Goal: Task Accomplishment & Management: Manage account settings

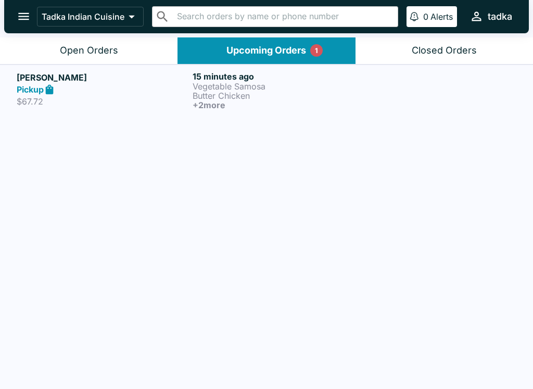
click at [275, 85] on p "Vegetable Samosa" at bounding box center [278, 86] width 172 height 9
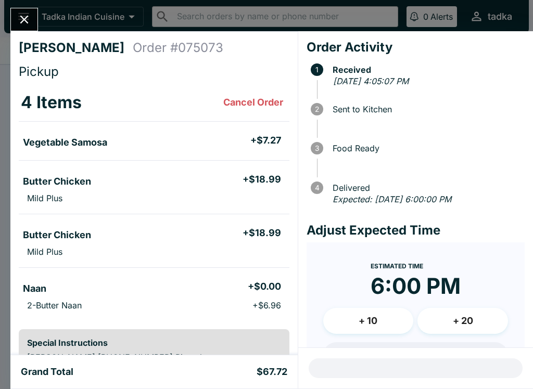
click at [23, 14] on icon "Close" at bounding box center [24, 19] width 14 height 14
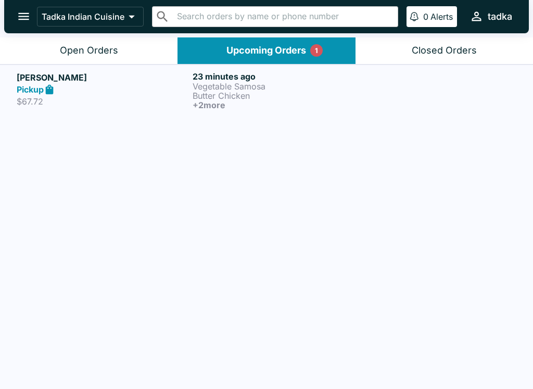
click at [272, 79] on h6 "23 minutes ago" at bounding box center [278, 76] width 172 height 10
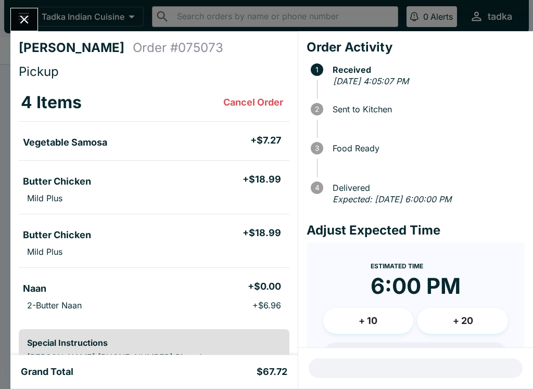
click at [24, 10] on button "Close" at bounding box center [24, 19] width 27 height 22
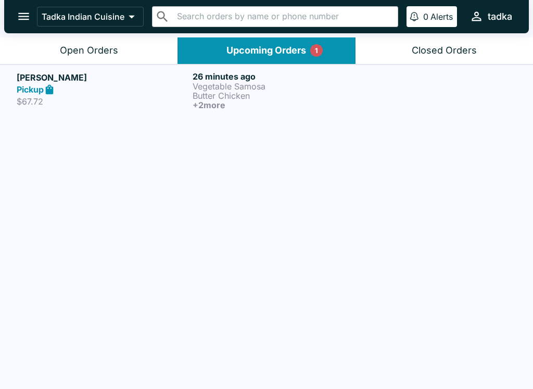
click at [205, 75] on h6 "26 minutes ago" at bounding box center [278, 76] width 172 height 10
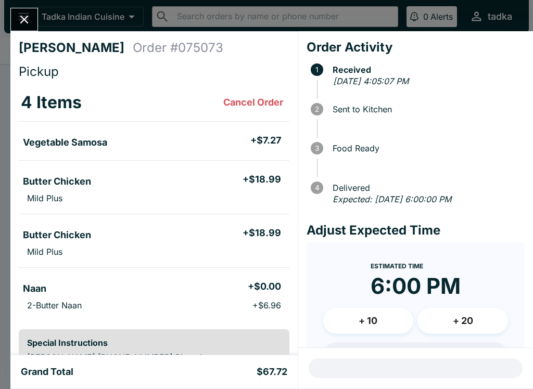
click at [22, 15] on icon "Close" at bounding box center [24, 19] width 14 height 14
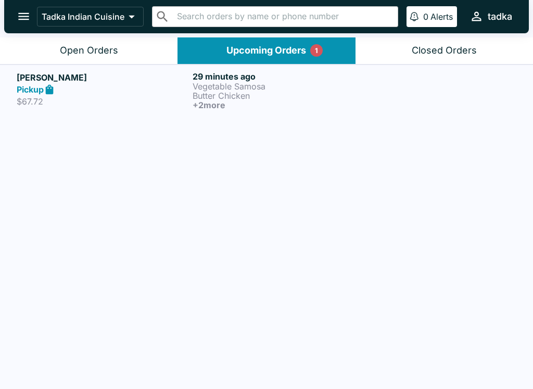
click at [261, 37] on button "Upcoming Orders 1" at bounding box center [265, 50] width 177 height 27
click at [268, 51] on div "Upcoming Orders 1" at bounding box center [266, 51] width 80 height 12
click at [298, 55] on div "Upcoming Orders 1" at bounding box center [266, 51] width 80 height 12
click at [228, 62] on button "Upcoming Orders 1" at bounding box center [265, 50] width 177 height 27
click at [223, 88] on p "Vegetable Samosa" at bounding box center [278, 86] width 172 height 9
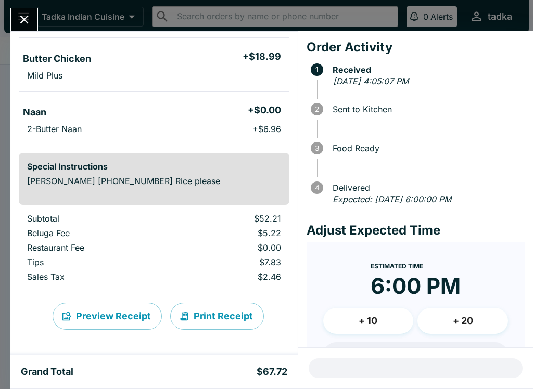
scroll to position [176, 0]
click at [17, 18] on button "Close" at bounding box center [24, 19] width 27 height 22
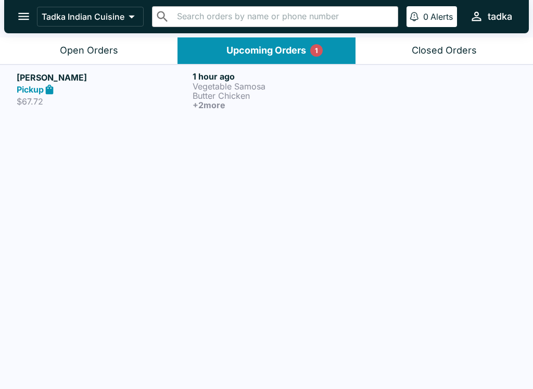
click at [316, 86] on p "Vegetable Samosa" at bounding box center [278, 86] width 172 height 9
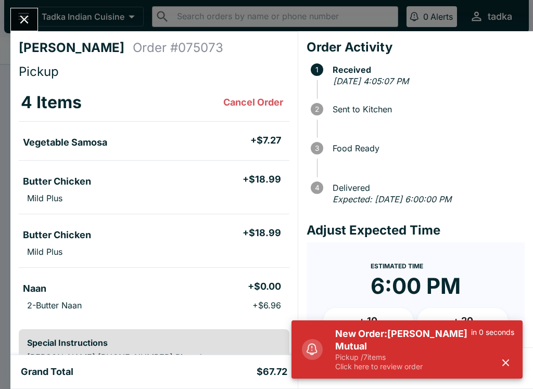
click at [18, 15] on icon "Close" at bounding box center [24, 19] width 14 height 14
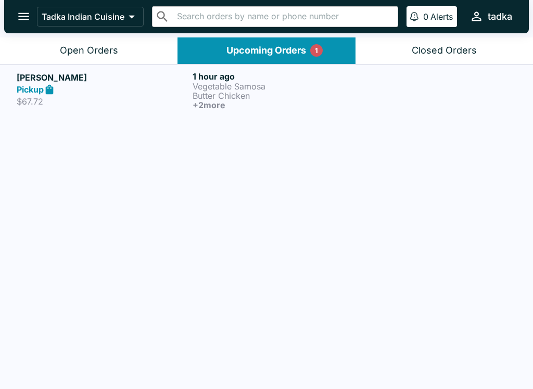
click at [217, 83] on p "Vegetable Samosa" at bounding box center [278, 86] width 172 height 9
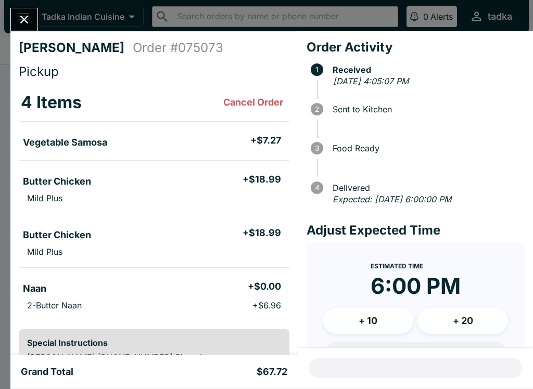
click at [18, 22] on icon "Close" at bounding box center [24, 19] width 14 height 14
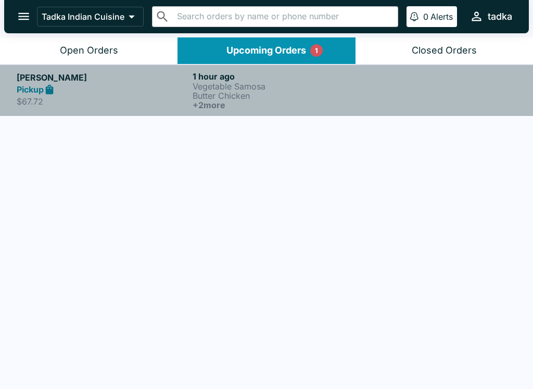
click at [109, 103] on p "$67.72" at bounding box center [103, 101] width 172 height 10
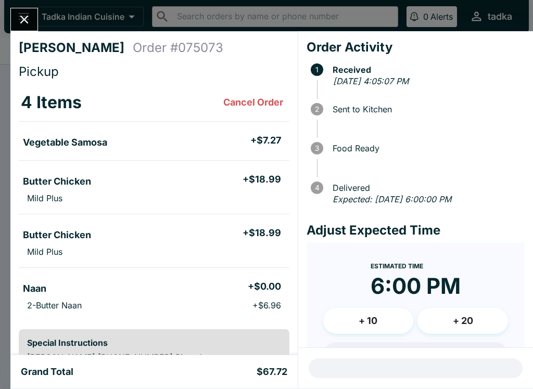
click at [23, 21] on icon "Close" at bounding box center [24, 20] width 8 height 8
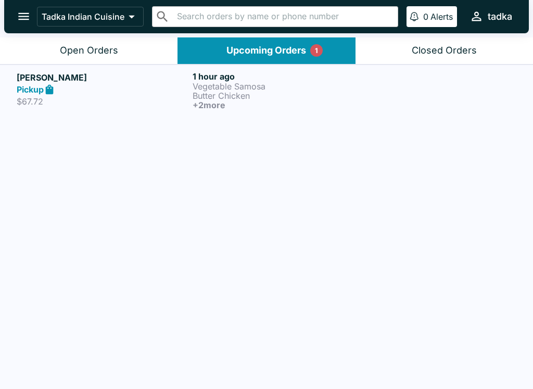
click at [89, 51] on div "Open Orders" at bounding box center [89, 51] width 58 height 12
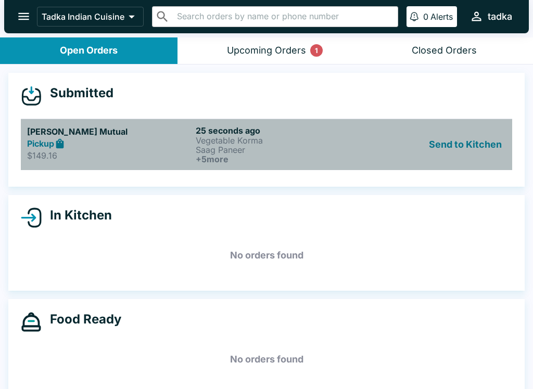
click at [194, 150] on div "[PERSON_NAME] Mutual Pickup $149.16 25 seconds ago Vegetable Korma Saag Paneer …" at bounding box center [266, 144] width 478 height 38
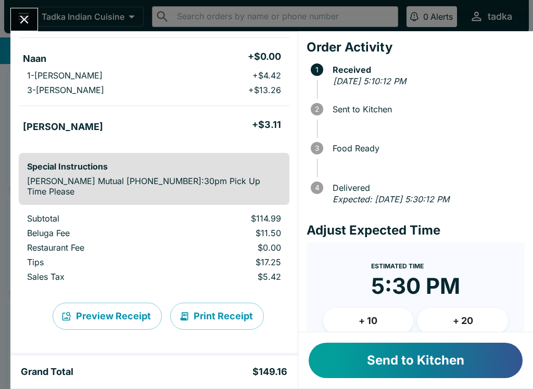
scroll to position [352, 0]
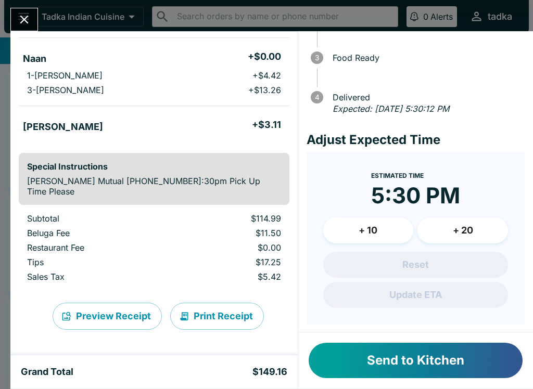
click at [478, 368] on button "Send to Kitchen" at bounding box center [415, 360] width 214 height 35
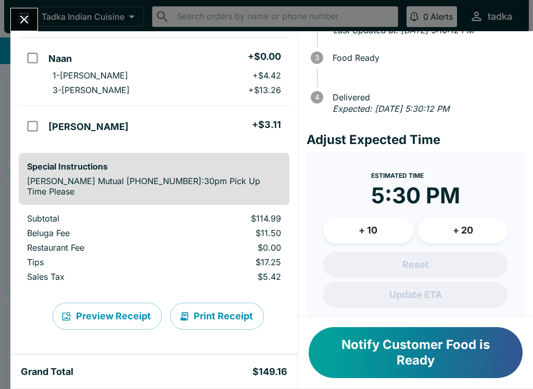
scroll to position [90, 0]
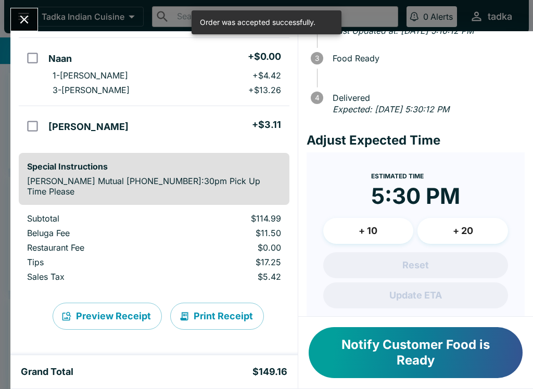
click at [20, 16] on icon "Close" at bounding box center [24, 19] width 14 height 14
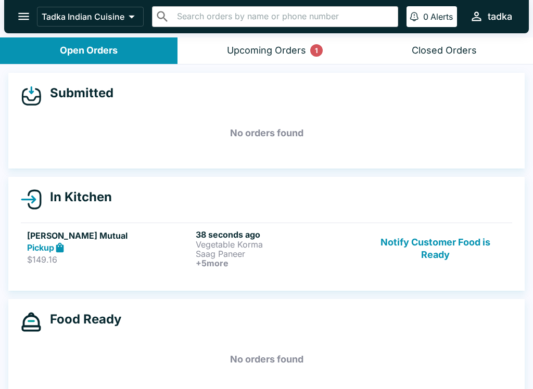
click at [218, 244] on p "Vegetable Korma" at bounding box center [278, 244] width 164 height 9
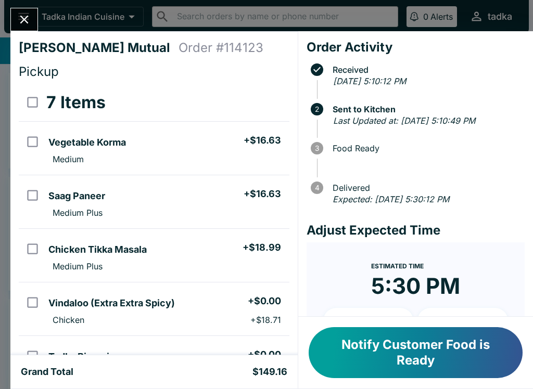
click at [30, 14] on icon "Close" at bounding box center [24, 19] width 14 height 14
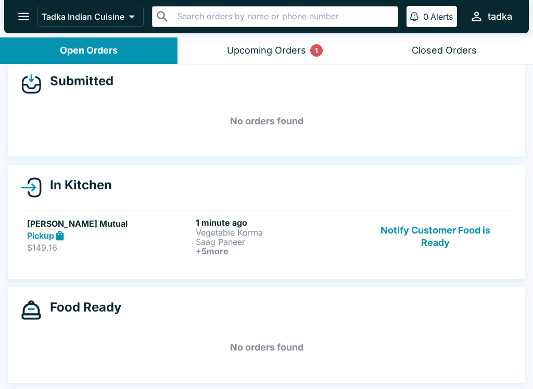
scroll to position [12, 0]
click at [48, 227] on h5 "[PERSON_NAME] Mutual" at bounding box center [109, 223] width 164 height 12
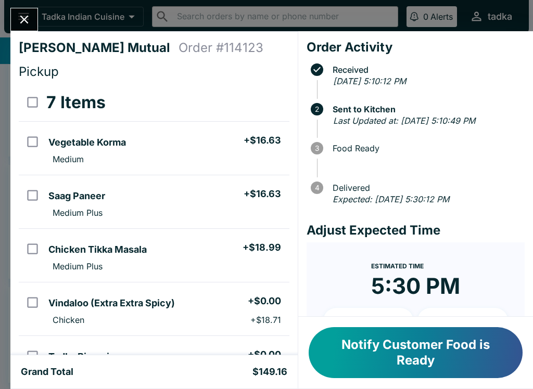
click at [28, 16] on icon "Close" at bounding box center [24, 20] width 8 height 8
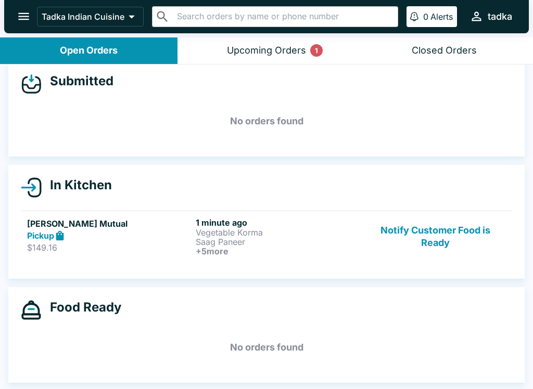
click at [255, 41] on button "Upcoming Orders 1" at bounding box center [265, 50] width 177 height 27
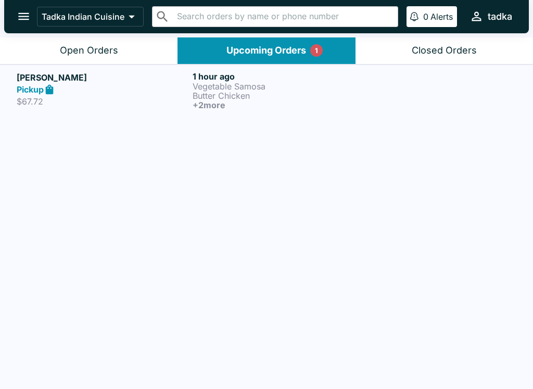
click at [202, 97] on p "Butter Chicken" at bounding box center [278, 95] width 172 height 9
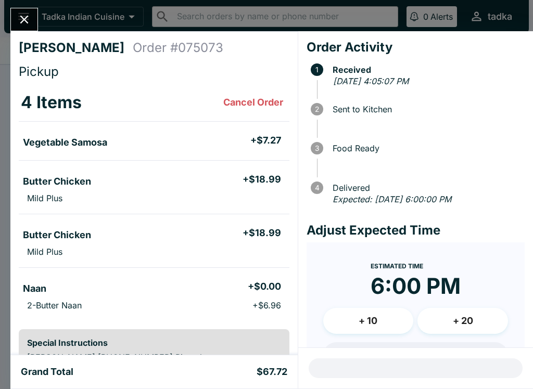
click at [15, 21] on button "Close" at bounding box center [24, 19] width 27 height 22
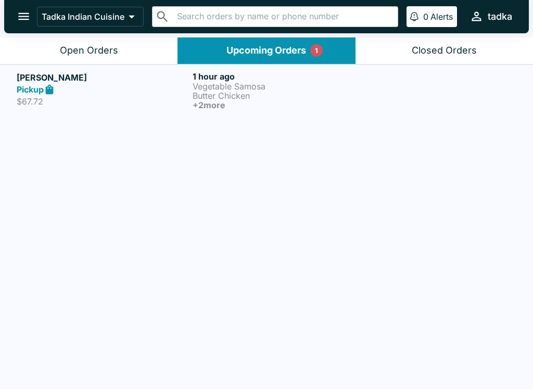
click at [51, 53] on button "Open Orders" at bounding box center [88, 50] width 177 height 27
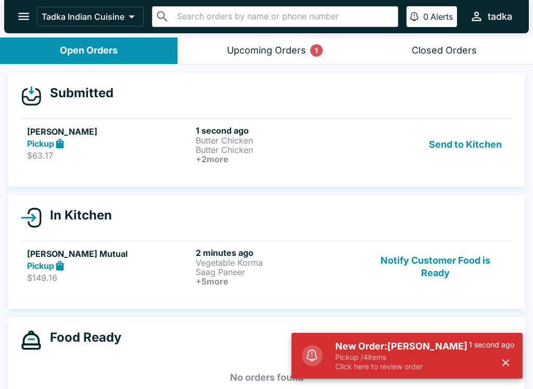
click at [262, 256] on h6 "2 minutes ago" at bounding box center [278, 253] width 164 height 10
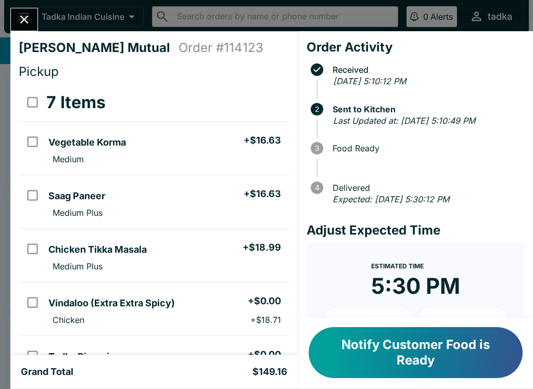
click at [24, 11] on button "Close" at bounding box center [24, 19] width 27 height 22
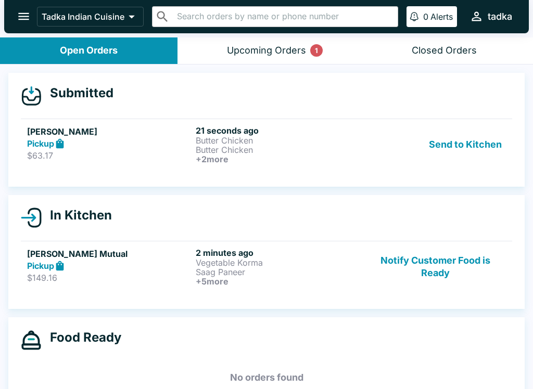
click at [464, 141] on button "Send to Kitchen" at bounding box center [464, 144] width 81 height 38
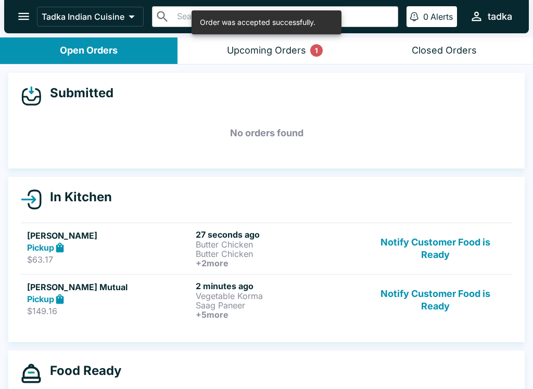
click at [251, 41] on button "Upcoming Orders 1" at bounding box center [265, 50] width 177 height 27
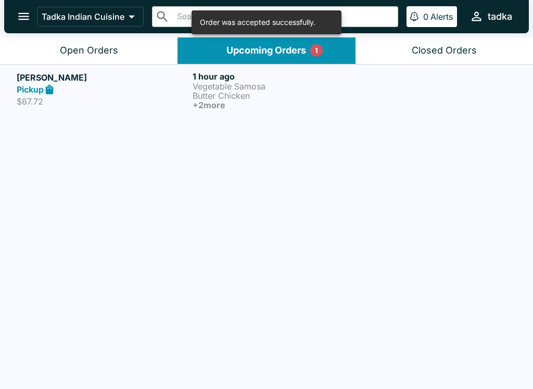
click at [82, 35] on header "Tadka Indian Cuisine ​ ​ 0 Alerts tadka" at bounding box center [266, 18] width 533 height 37
click at [85, 56] on button "Open Orders" at bounding box center [88, 50] width 177 height 27
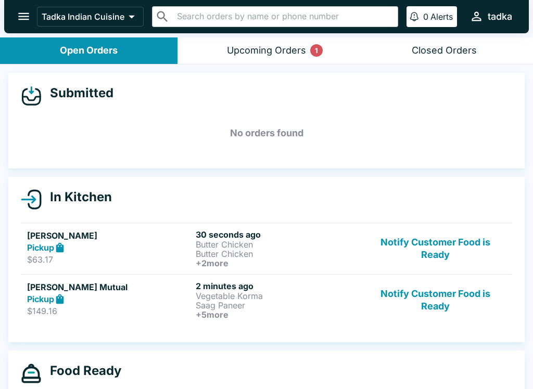
click at [288, 298] on p "Vegetable Korma" at bounding box center [278, 295] width 164 height 9
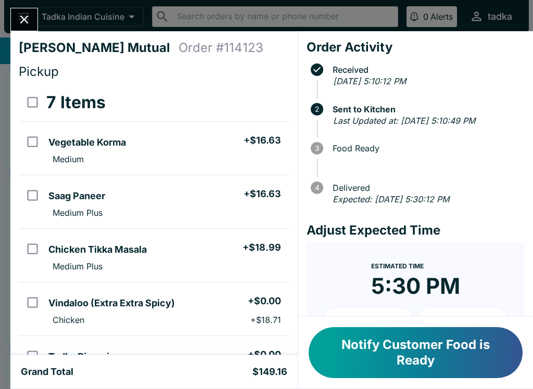
click at [22, 17] on icon "Close" at bounding box center [24, 20] width 8 height 8
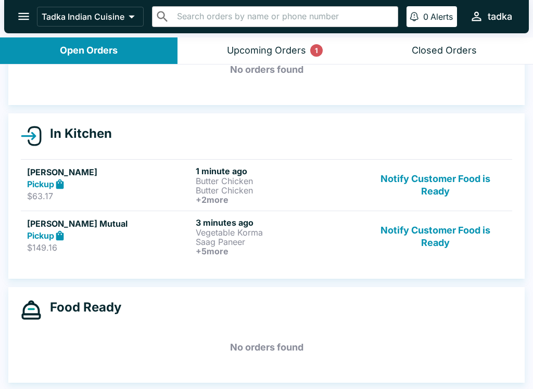
scroll to position [63, 0]
click at [213, 228] on p "Vegetable Korma" at bounding box center [278, 232] width 164 height 9
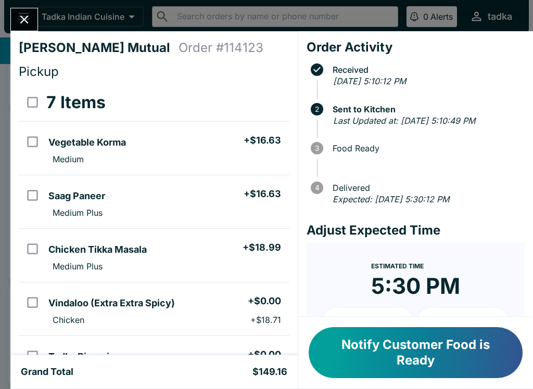
scroll to position [-1, 0]
click at [24, 11] on button "Close" at bounding box center [24, 19] width 27 height 22
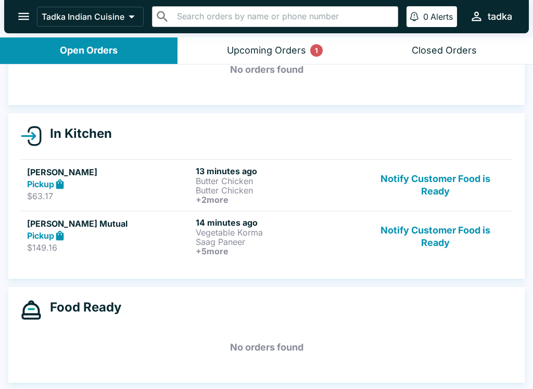
click at [215, 176] on p "Butter Chicken" at bounding box center [278, 180] width 164 height 9
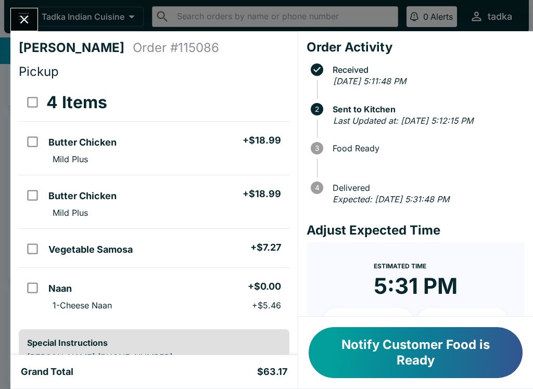
click at [217, 178] on td "Butter Chicken + $18.99 Mild Plus" at bounding box center [166, 202] width 244 height 54
checkbox input "true"
click at [25, 13] on icon "Close" at bounding box center [24, 19] width 14 height 14
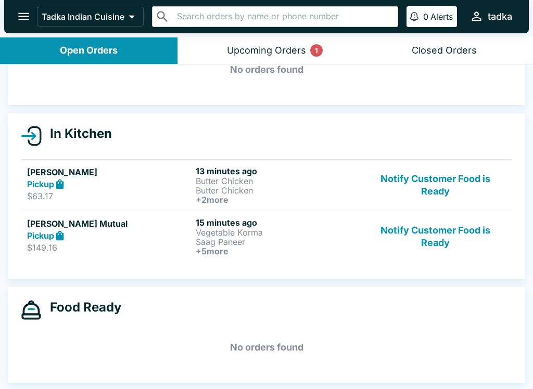
click at [376, 187] on button "Notify Customer Food is Ready" at bounding box center [435, 185] width 141 height 38
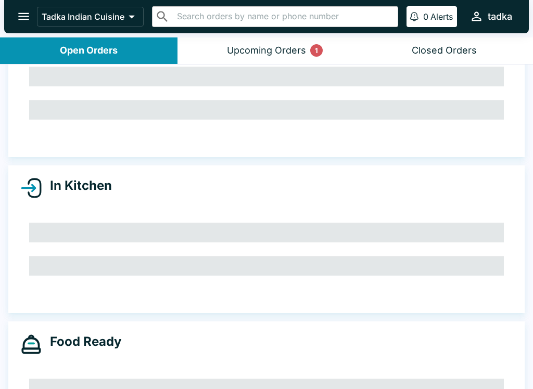
scroll to position [30, 0]
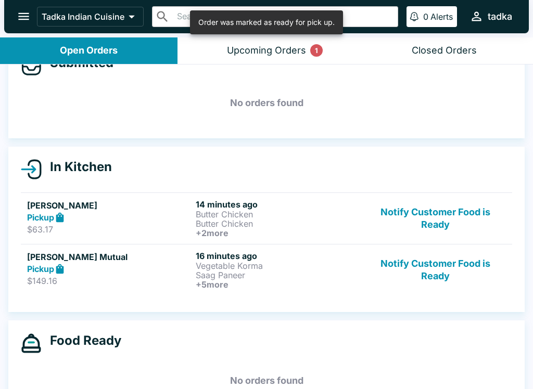
click at [267, 216] on p "Butter Chicken" at bounding box center [278, 214] width 164 height 9
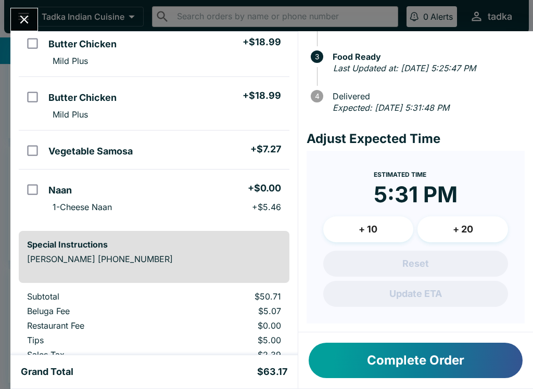
scroll to position [103, 0]
click at [23, 18] on icon "Close" at bounding box center [24, 19] width 14 height 14
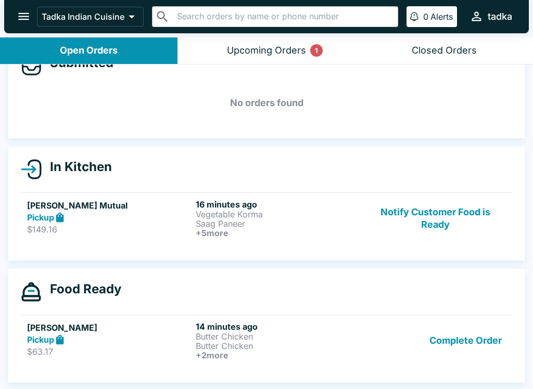
click at [305, 38] on button "Upcoming Orders 1" at bounding box center [265, 50] width 177 height 27
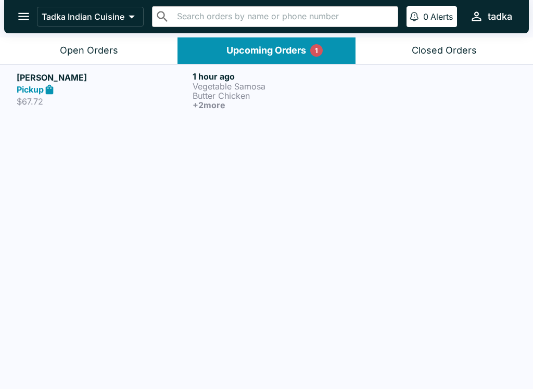
click at [73, 66] on link "[PERSON_NAME] Pickup $67.72 1 hour ago Vegetable Samosa Butter Chicken + 2 more" at bounding box center [266, 89] width 533 height 51
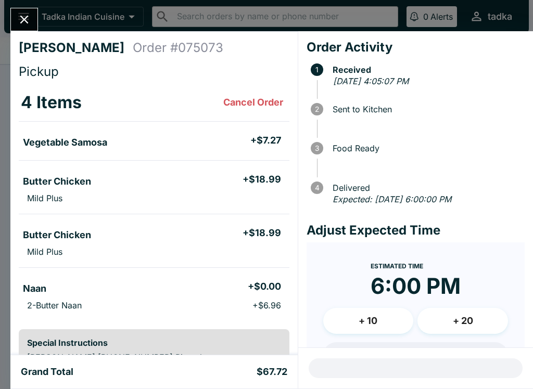
click at [82, 41] on h4 "[PERSON_NAME]" at bounding box center [76, 48] width 114 height 16
click at [32, 24] on button "Close" at bounding box center [24, 19] width 27 height 22
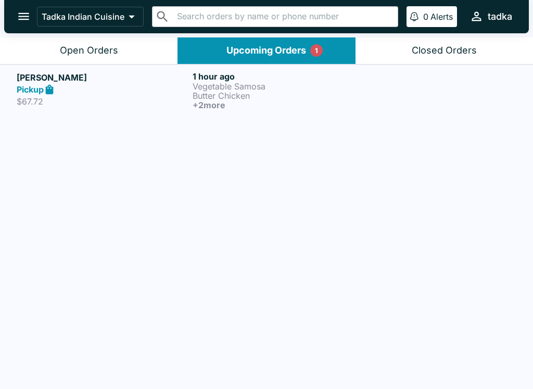
click at [25, 15] on icon "open drawer" at bounding box center [24, 16] width 14 height 14
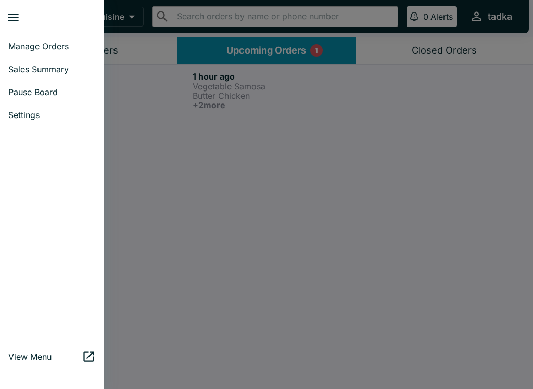
click at [149, 57] on div at bounding box center [266, 194] width 533 height 389
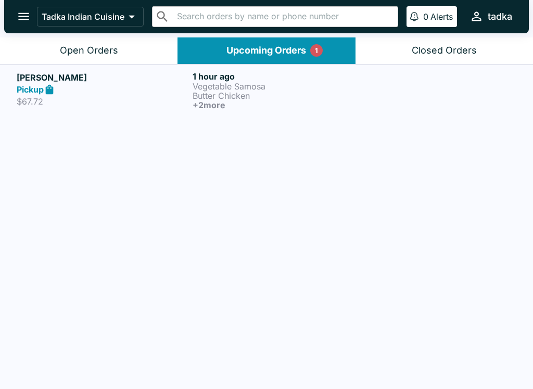
click at [122, 51] on button "Open Orders" at bounding box center [88, 50] width 177 height 27
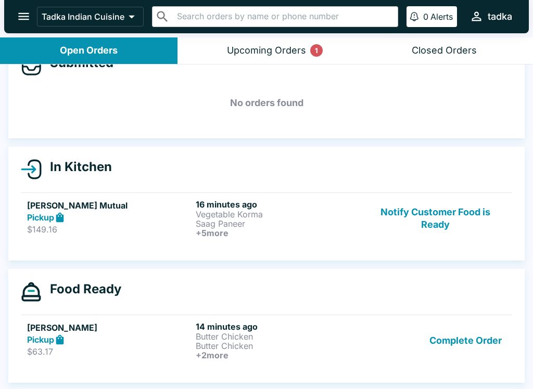
scroll to position [30, 0]
click at [465, 340] on button "Complete Order" at bounding box center [465, 340] width 81 height 38
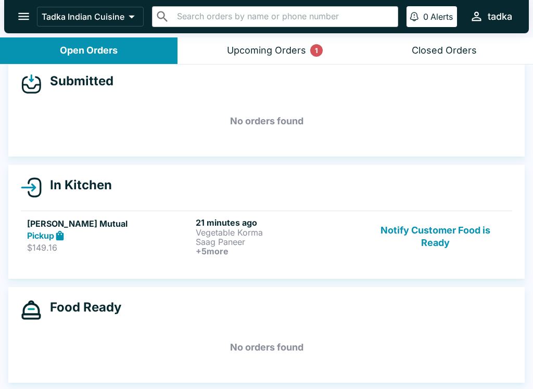
scroll to position [12, 0]
click at [337, 50] on button "Upcoming Orders 1" at bounding box center [265, 50] width 177 height 27
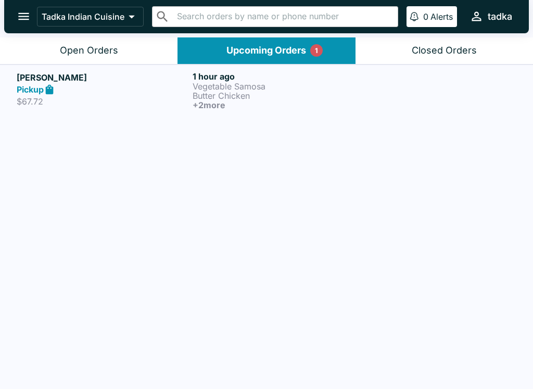
click at [290, 96] on p "Butter Chicken" at bounding box center [278, 95] width 172 height 9
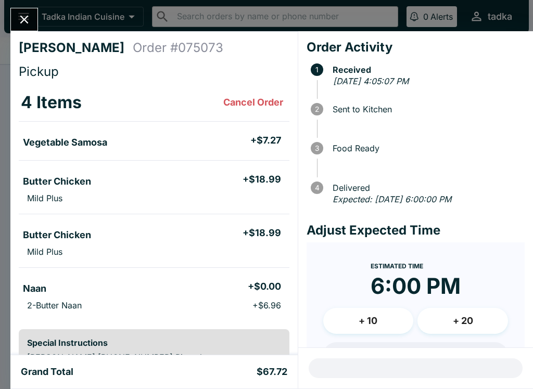
click at [29, 6] on div "[PERSON_NAME] Castells Order # 075073 Pickup 4 Items Cancel Order Vegetable Sam…" at bounding box center [266, 194] width 533 height 389
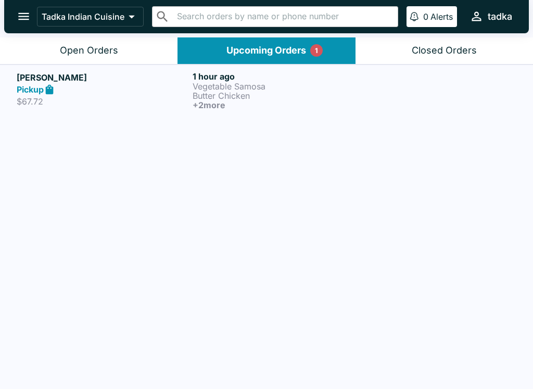
click at [111, 83] on h5 "[PERSON_NAME]" at bounding box center [103, 77] width 172 height 12
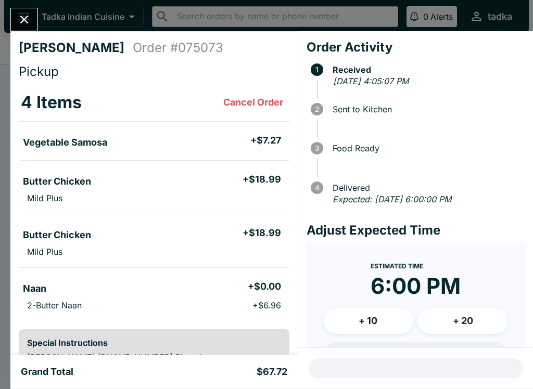
click at [29, 21] on icon "Close" at bounding box center [24, 19] width 14 height 14
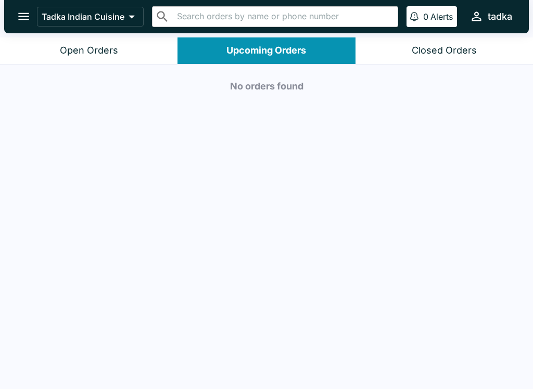
click at [49, 46] on button "Open Orders" at bounding box center [88, 50] width 177 height 27
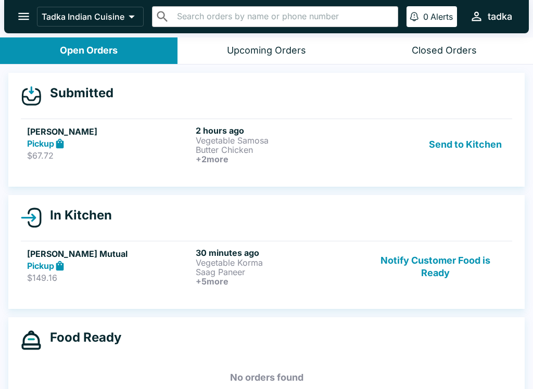
click at [298, 134] on h6 "2 hours ago" at bounding box center [278, 130] width 164 height 10
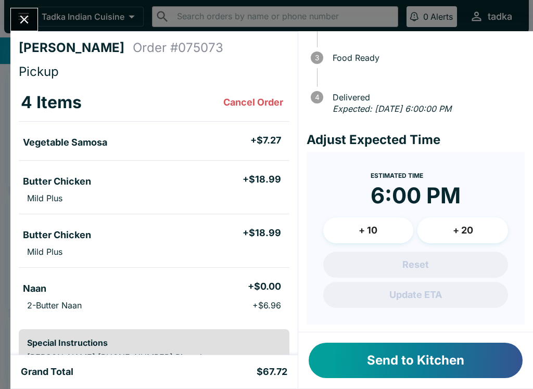
click at [467, 368] on button "Send to Kitchen" at bounding box center [415, 360] width 214 height 35
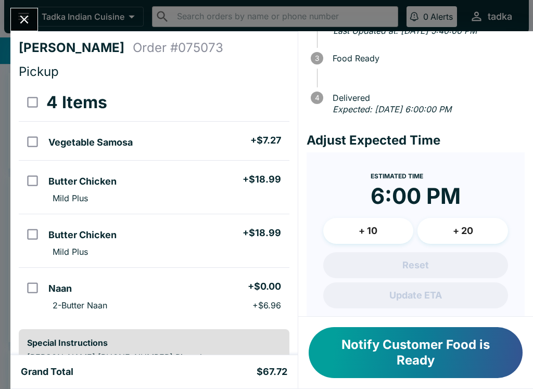
click at [29, 20] on icon "Close" at bounding box center [24, 19] width 14 height 14
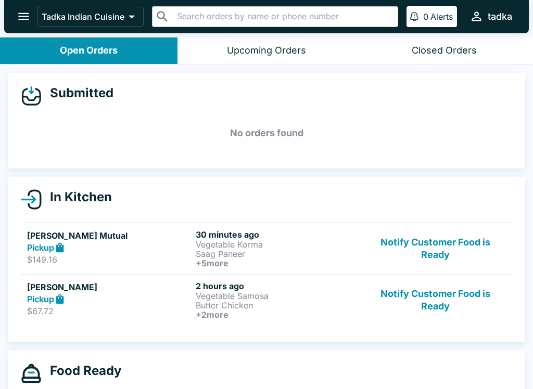
click at [303, 296] on p "Vegetable Samosa" at bounding box center [278, 295] width 164 height 9
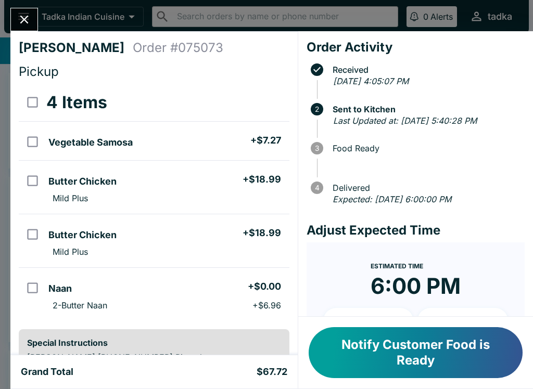
click at [419, 351] on button "Notify Customer Food is Ready" at bounding box center [415, 352] width 214 height 51
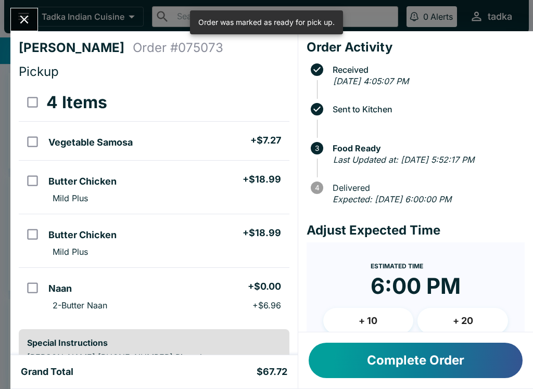
click at [29, 16] on icon "Close" at bounding box center [24, 19] width 14 height 14
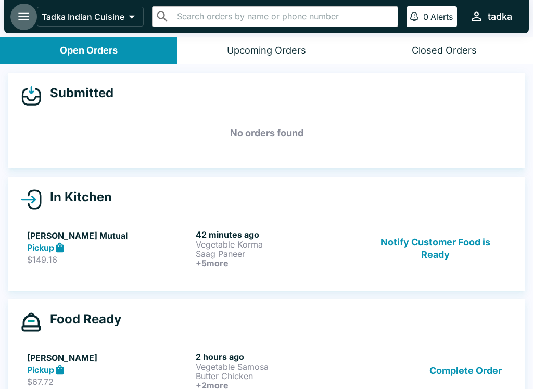
click at [18, 17] on icon "open drawer" at bounding box center [24, 16] width 14 height 14
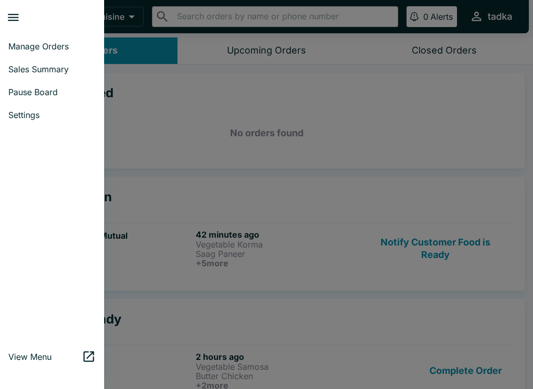
click at [35, 354] on span "View Menu" at bounding box center [44, 357] width 73 height 10
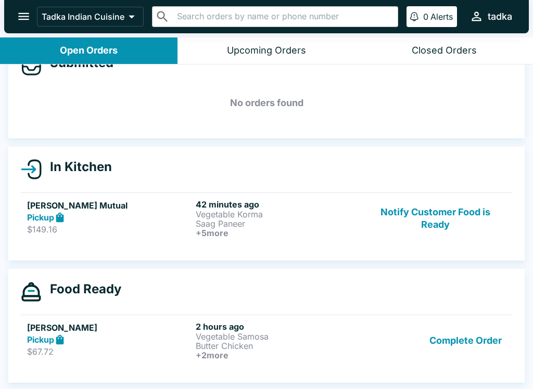
scroll to position [30, 0]
click at [445, 216] on button "Notify Customer Food is Ready" at bounding box center [435, 218] width 141 height 38
